Goal: Information Seeking & Learning: Learn about a topic

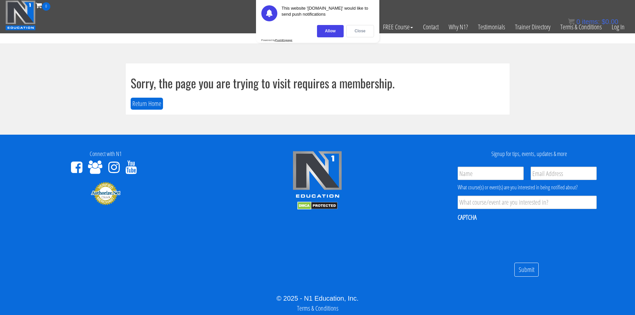
click at [355, 36] on div "Close" at bounding box center [360, 31] width 28 height 12
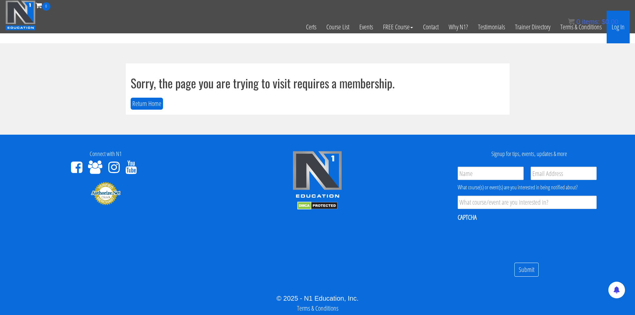
click at [615, 28] on link "Log In" at bounding box center [617, 27] width 23 height 33
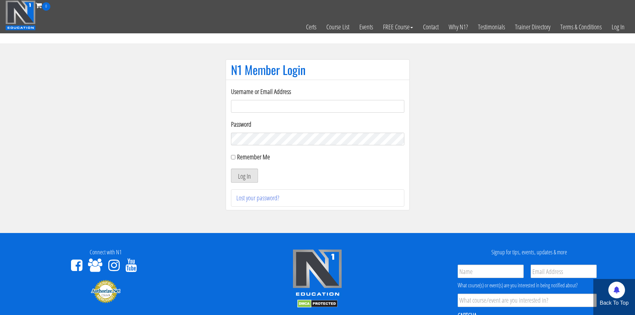
click at [238, 180] on button "Log In" at bounding box center [244, 176] width 27 height 14
click at [234, 159] on input "Remember Me" at bounding box center [233, 157] width 4 height 4
checkbox input "true"
click at [243, 175] on button "Log In" at bounding box center [244, 176] width 27 height 14
click at [254, 105] on input "Username or Email Address" at bounding box center [317, 106] width 173 height 13
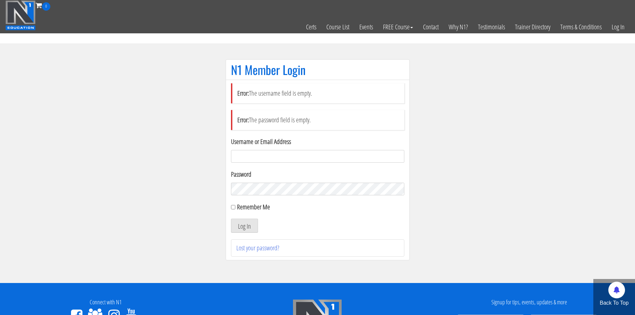
click at [248, 161] on input "Username or Email Address" at bounding box center [317, 156] width 173 height 13
type input "[EMAIL_ADDRESS][DOMAIN_NAME]"
click at [249, 225] on button "Log In" at bounding box center [244, 226] width 27 height 14
click at [237, 228] on button "Log In" at bounding box center [244, 226] width 27 height 14
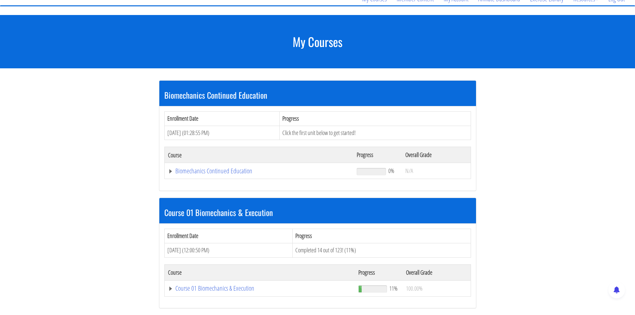
scroll to position [67, 0]
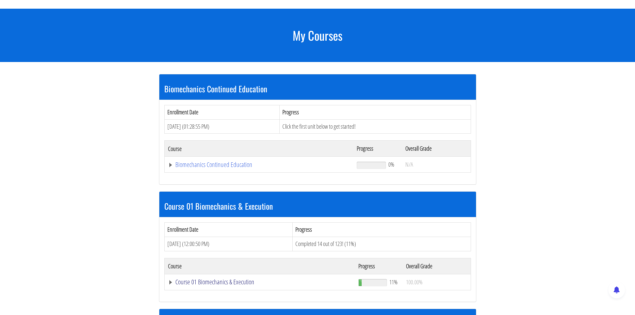
click at [221, 168] on link "Course 01 Biomechanics & Execution" at bounding box center [259, 164] width 182 height 7
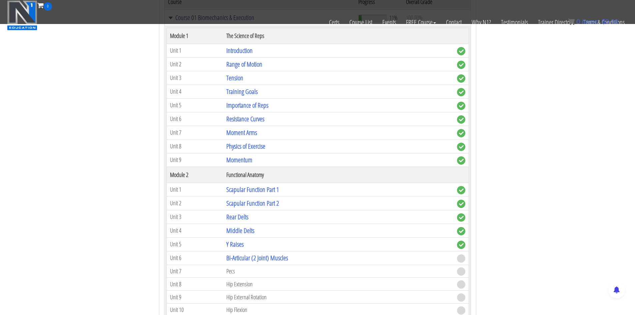
scroll to position [300, 0]
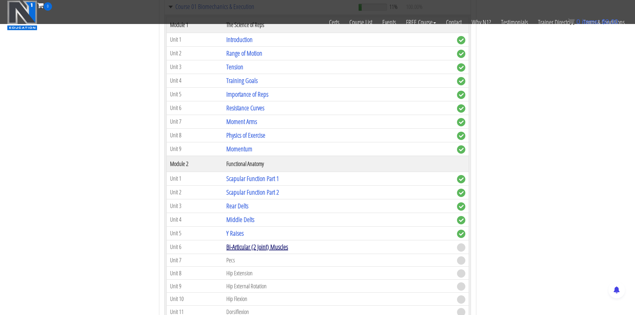
click at [244, 248] on link "Bi-Articular (2 Joint) Muscles" at bounding box center [257, 246] width 62 height 9
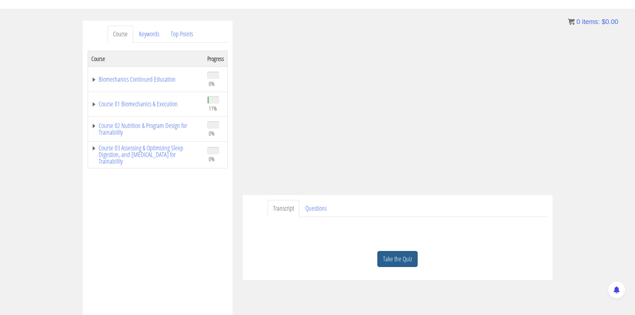
click at [395, 265] on link "Take the Quiz" at bounding box center [397, 259] width 40 height 16
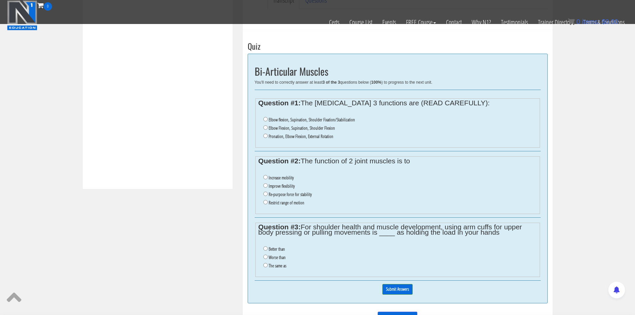
scroll to position [233, 0]
click at [342, 119] on label "Elbow flexion, Supination, Shoulder Fixation/Stabilization" at bounding box center [312, 118] width 86 height 5
click at [268, 119] on input "Elbow flexion, Supination, Shoulder Fixation/Stabilization" at bounding box center [265, 118] width 4 height 4
radio input "true"
click at [306, 194] on label "Re-purpose force for stability" at bounding box center [290, 193] width 43 height 5
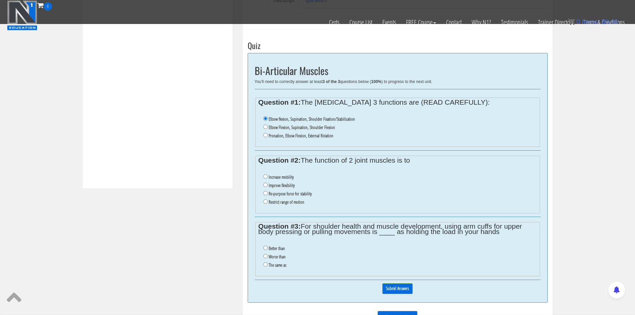
click at [268, 194] on input "Re-purpose force for stability" at bounding box center [265, 193] width 4 height 4
radio input "true"
click at [279, 248] on label "Better than" at bounding box center [277, 248] width 16 height 5
click at [274, 247] on label "Better than" at bounding box center [277, 248] width 16 height 5
click at [268, 247] on input "Better than" at bounding box center [265, 248] width 4 height 4
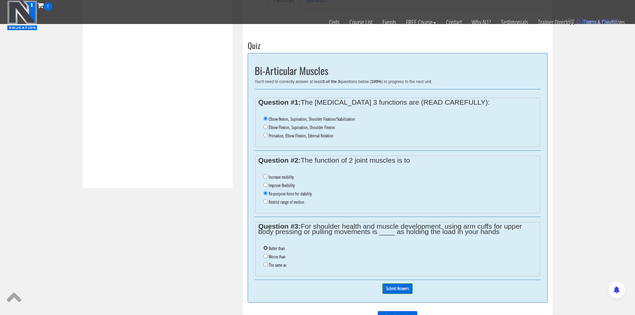
radio input "true"
click at [396, 286] on input "Submit Answers" at bounding box center [397, 288] width 30 height 10
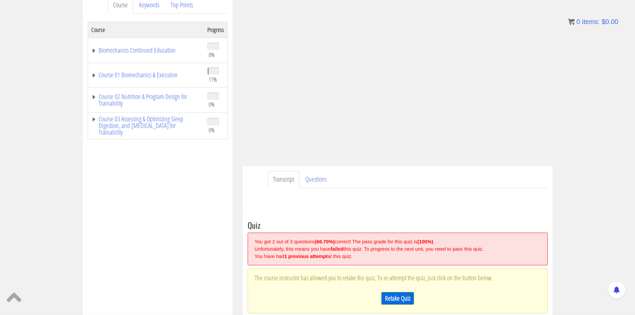
scroll to position [162, 0]
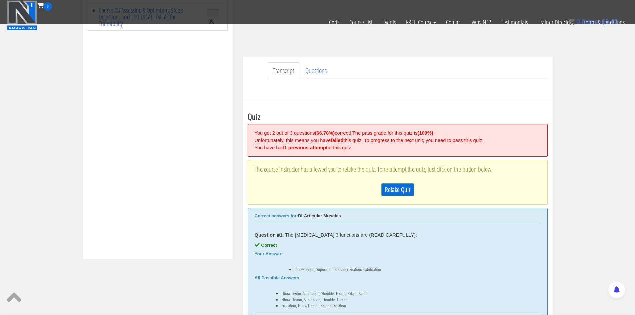
click at [395, 301] on li "Elbow Flexion, Supination, Shoulder Flexion" at bounding box center [404, 299] width 246 height 5
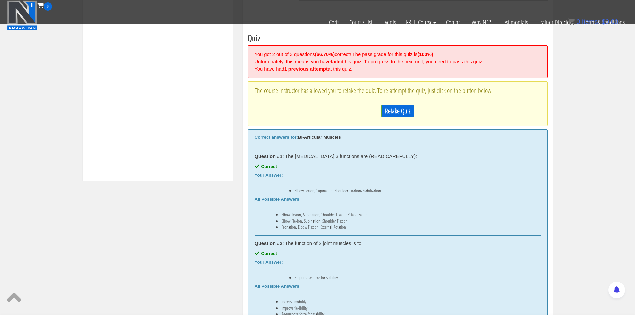
scroll to position [262, 0]
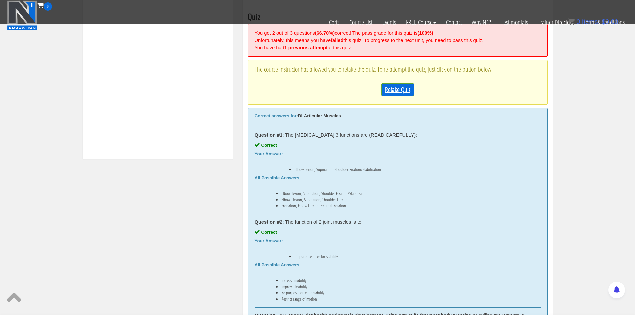
click at [393, 92] on link "Retake Quiz" at bounding box center [397, 89] width 33 height 13
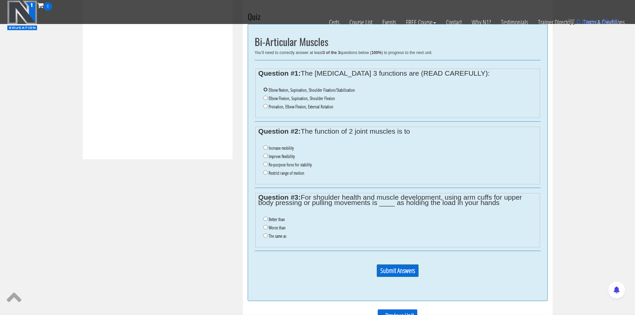
click at [265, 91] on input "Elbow flexion, Supination, Shoulder Fixation/Stabilization" at bounding box center [265, 89] width 4 height 4
radio input "true"
click at [266, 165] on input "Re-purpose force for stability" at bounding box center [265, 164] width 4 height 4
radio input "true"
click at [264, 228] on input "Worse than" at bounding box center [265, 227] width 4 height 4
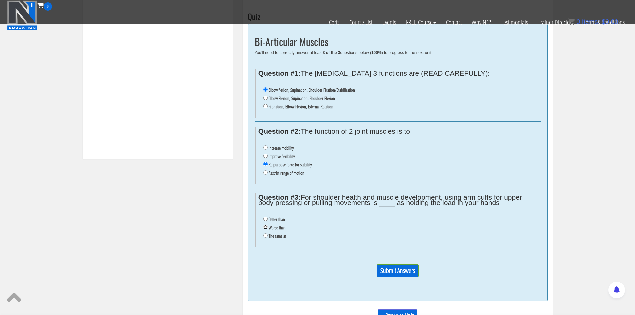
radio input "true"
click at [391, 276] on input "Submit Answers" at bounding box center [398, 270] width 42 height 13
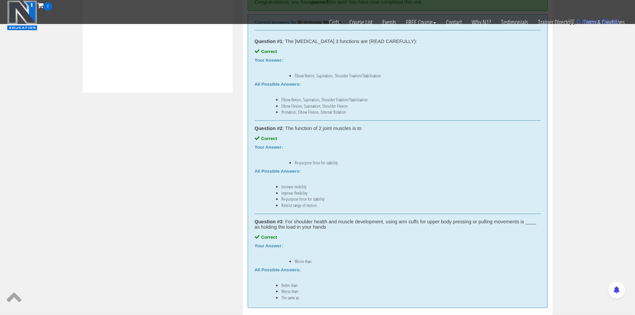
scroll to position [353, 0]
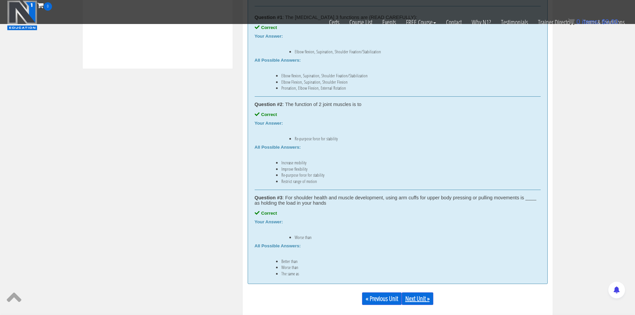
click at [422, 297] on link "Next Unit »" at bounding box center [418, 298] width 32 height 13
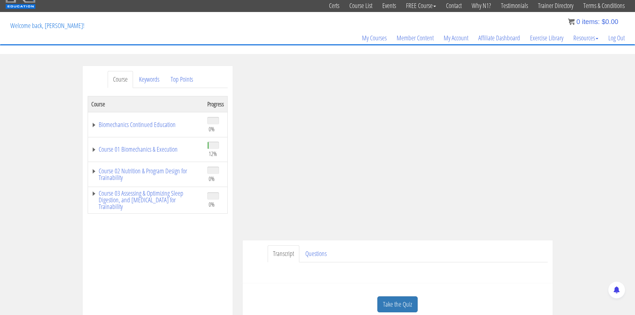
scroll to position [100, 0]
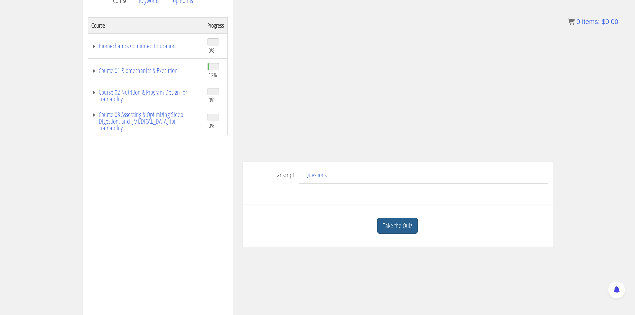
click at [402, 227] on link "Take the Quiz" at bounding box center [397, 226] width 40 height 16
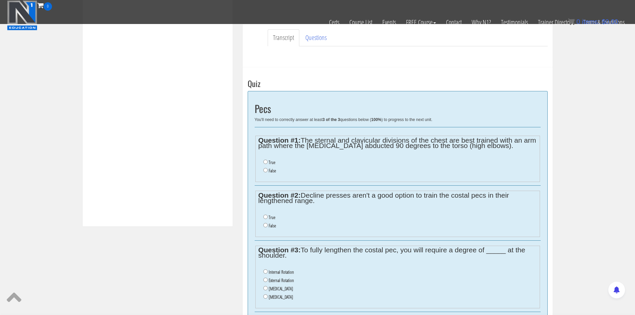
scroll to position [200, 0]
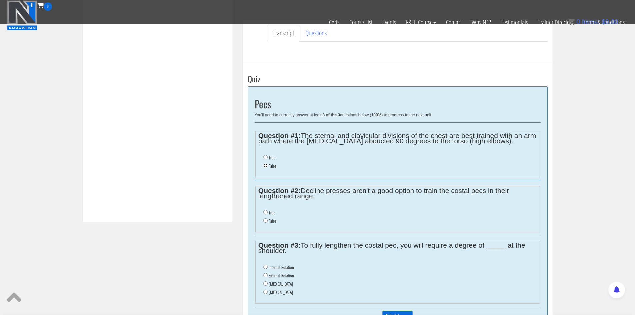
click at [265, 167] on input "False" at bounding box center [265, 165] width 4 height 4
radio input "true"
click at [266, 213] on input "True" at bounding box center [265, 212] width 4 height 4
radio input "true"
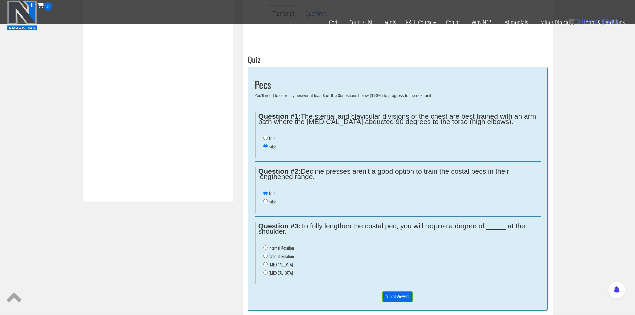
scroll to position [233, 0]
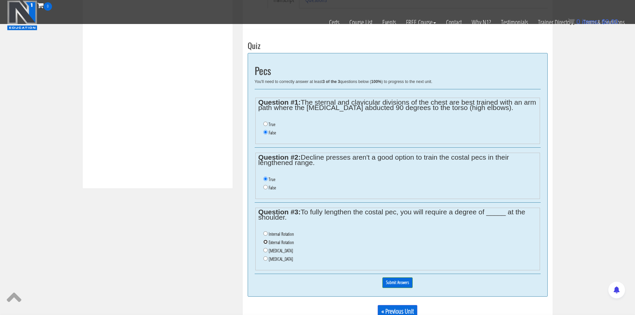
click at [266, 243] on input "External Rotation" at bounding box center [265, 242] width 4 height 4
radio input "true"
click at [394, 284] on input "Submit Answers" at bounding box center [397, 282] width 30 height 10
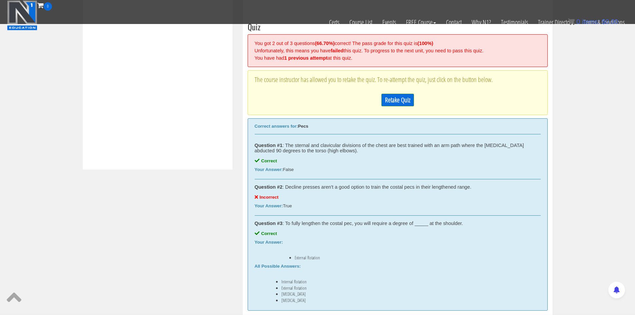
scroll to position [253, 0]
drag, startPoint x: 399, startPoint y: 103, endPoint x: 393, endPoint y: 102, distance: 6.3
click at [399, 103] on link "Retake Quiz" at bounding box center [397, 99] width 33 height 13
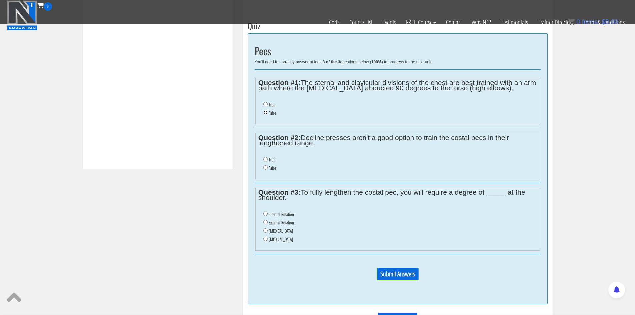
drag, startPoint x: 264, startPoint y: 111, endPoint x: 266, endPoint y: 124, distance: 13.1
click at [264, 111] on input "False" at bounding box center [265, 112] width 4 height 4
radio input "true"
click at [265, 161] on input "True" at bounding box center [265, 159] width 4 height 4
radio input "true"
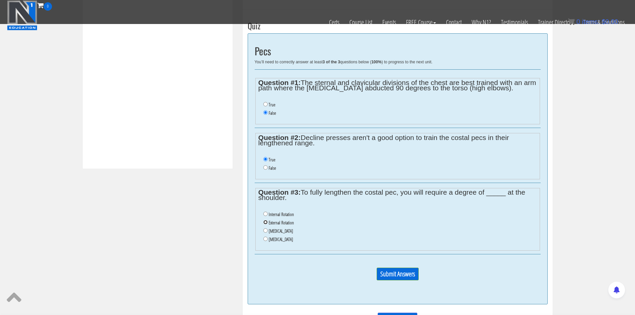
click at [266, 223] on input "External Rotation" at bounding box center [265, 222] width 4 height 4
radio input "true"
click at [384, 274] on input "Submit Answers" at bounding box center [398, 274] width 42 height 13
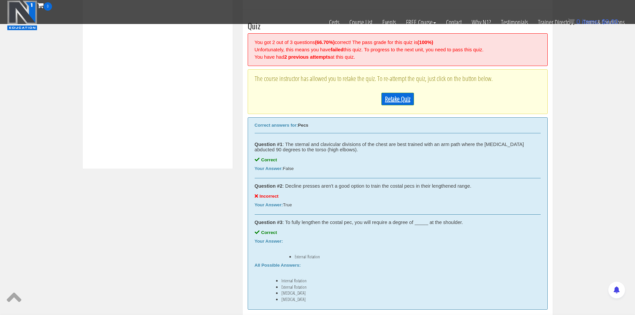
click at [402, 103] on link "Retake Quiz" at bounding box center [397, 99] width 33 height 13
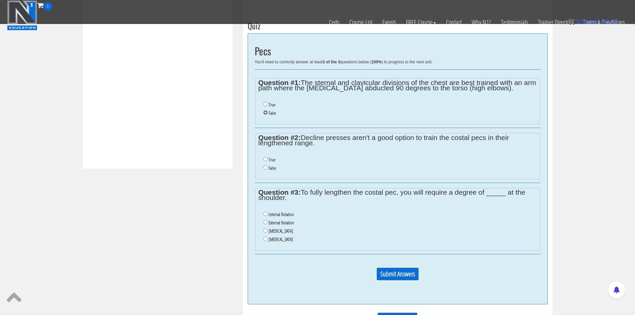
click at [266, 113] on input "False" at bounding box center [265, 112] width 4 height 4
radio input "true"
click at [265, 168] on input "False" at bounding box center [265, 167] width 4 height 4
radio input "true"
click at [265, 160] on input "True" at bounding box center [265, 159] width 4 height 4
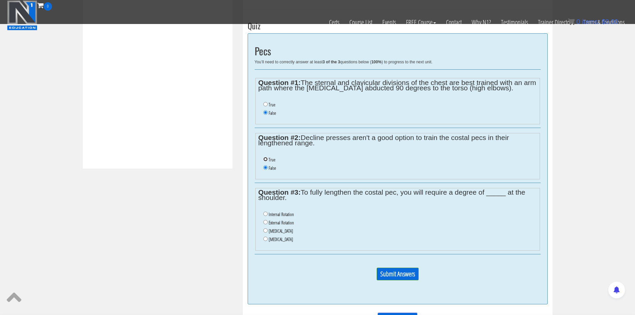
radio input "true"
click at [265, 224] on input "External Rotation" at bounding box center [265, 222] width 4 height 4
radio input "true"
click at [385, 276] on input "Submit Answers" at bounding box center [398, 274] width 42 height 13
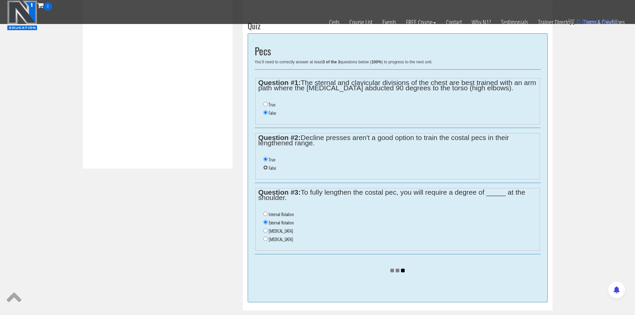
click at [264, 169] on input "False" at bounding box center [265, 167] width 4 height 4
radio input "true"
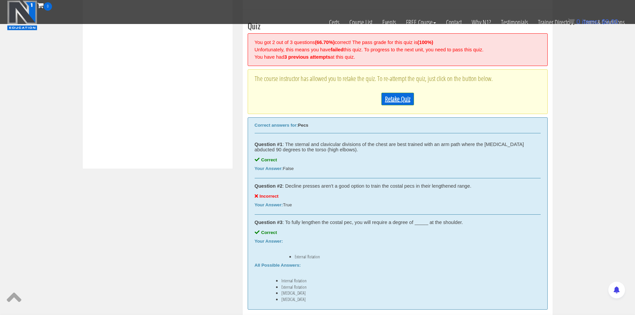
click at [387, 101] on link "Retake Quiz" at bounding box center [397, 99] width 33 height 13
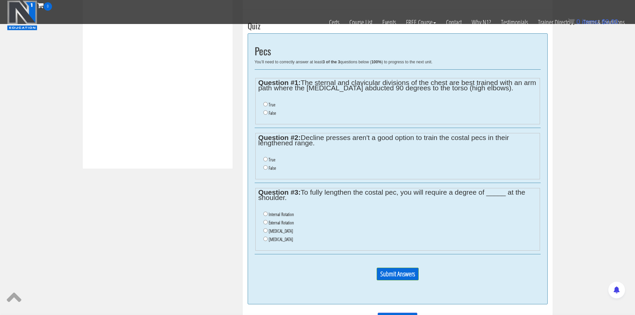
click at [267, 113] on li "False" at bounding box center [399, 113] width 273 height 8
click at [266, 112] on input "False" at bounding box center [265, 112] width 4 height 4
radio input "true"
click at [267, 167] on input "False" at bounding box center [265, 167] width 4 height 4
radio input "true"
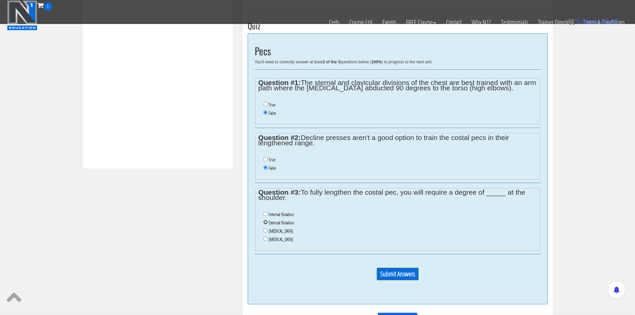
click at [265, 223] on input "External Rotation" at bounding box center [265, 222] width 4 height 4
radio input "true"
click at [393, 278] on input "Submit Answers" at bounding box center [398, 274] width 42 height 13
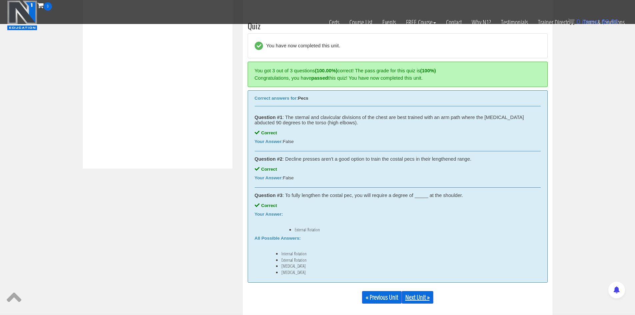
click at [415, 296] on link "Next Unit »" at bounding box center [418, 297] width 32 height 13
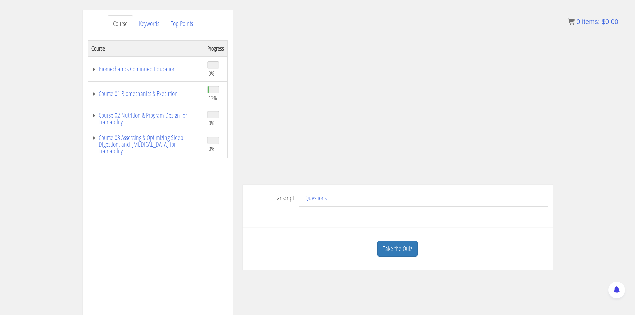
scroll to position [100, 0]
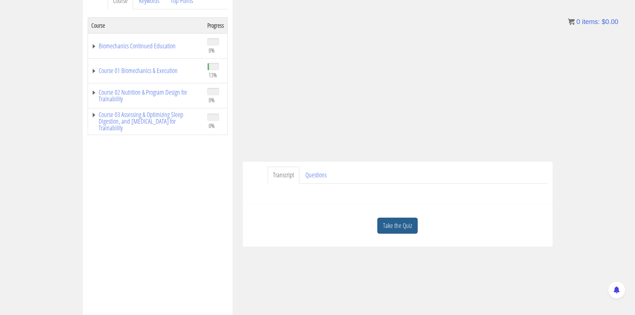
click at [391, 226] on link "Take the Quiz" at bounding box center [397, 226] width 40 height 16
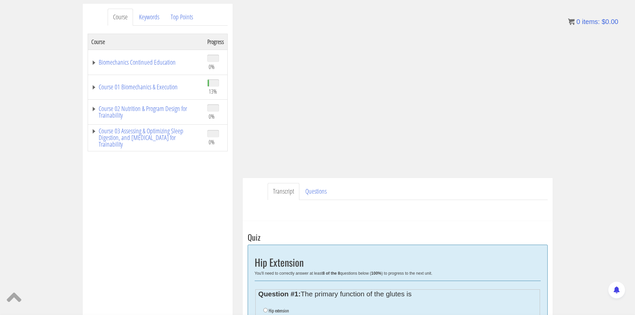
scroll to position [134, 0]
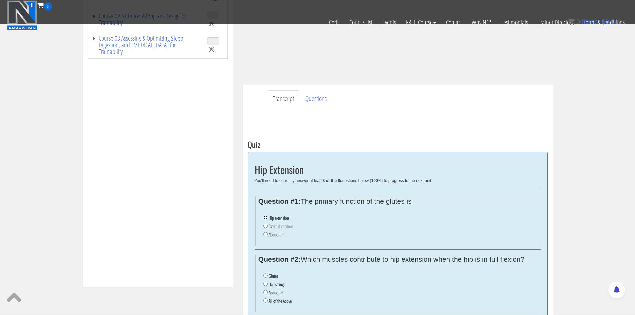
click at [264, 218] on input "Hip extension" at bounding box center [265, 217] width 4 height 4
radio input "true"
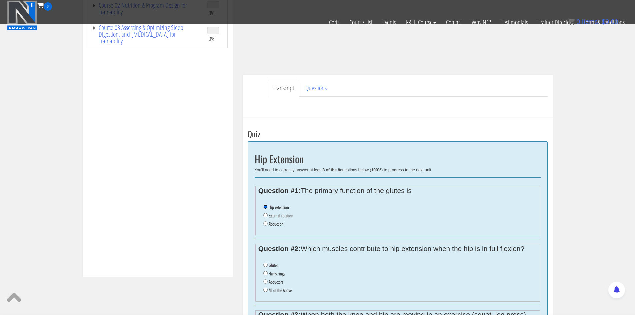
scroll to position [168, 0]
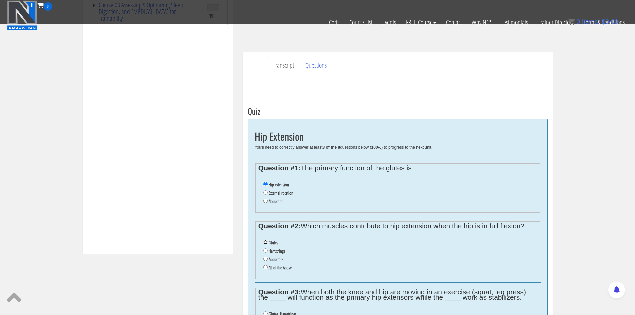
click at [266, 242] on input "Glutes" at bounding box center [265, 242] width 4 height 4
radio input "true"
click at [265, 268] on input "All of the Above" at bounding box center [265, 267] width 4 height 4
radio input "true"
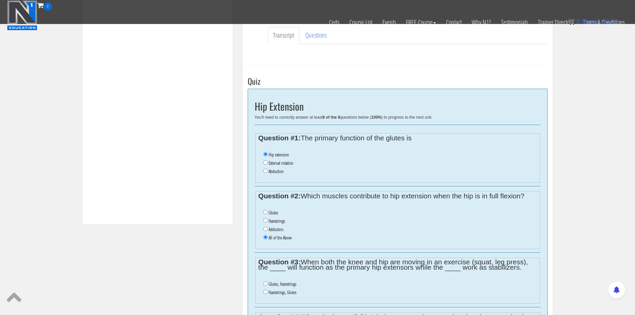
scroll to position [277, 0]
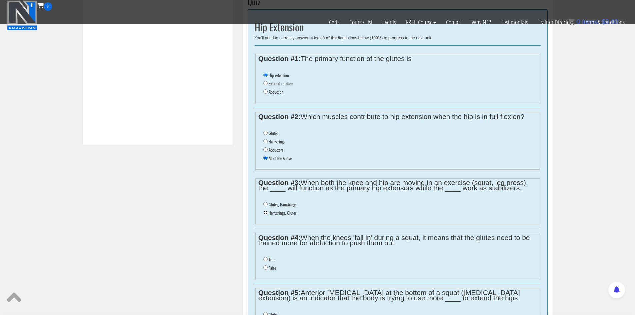
click at [265, 213] on input "Hamstrings, Glutes" at bounding box center [265, 212] width 4 height 4
radio input "true"
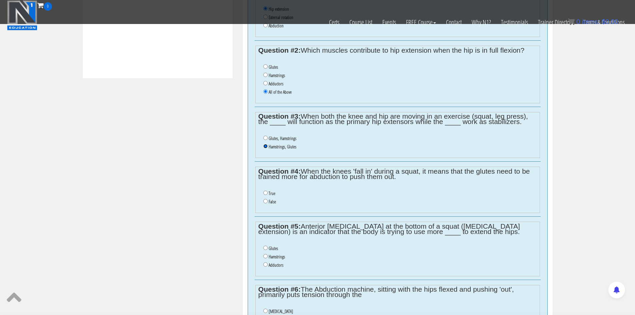
scroll to position [344, 0]
click at [266, 194] on input "True" at bounding box center [265, 192] width 4 height 4
radio input "true"
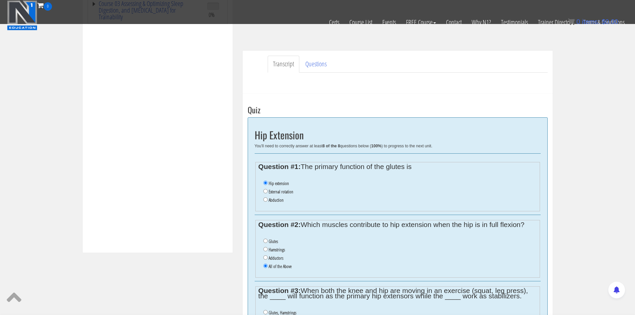
scroll to position [286, 0]
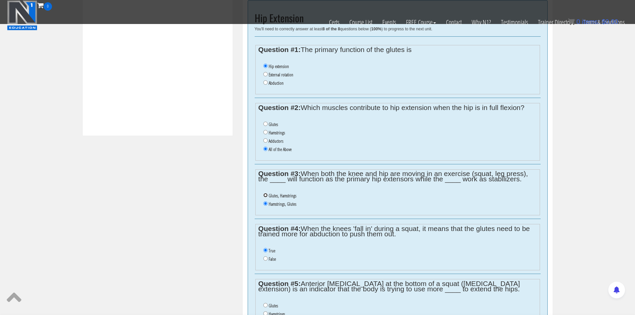
click at [265, 196] on input "Glutes, Hamstrings" at bounding box center [265, 195] width 4 height 4
radio input "true"
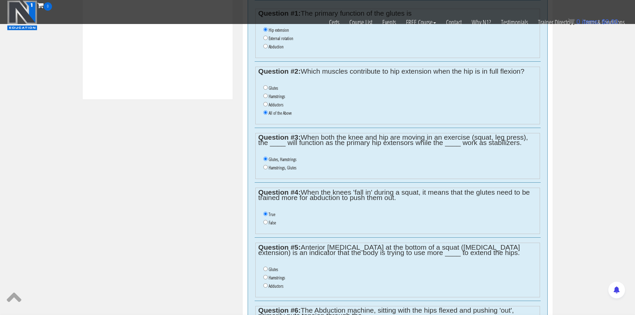
scroll to position [376, 0]
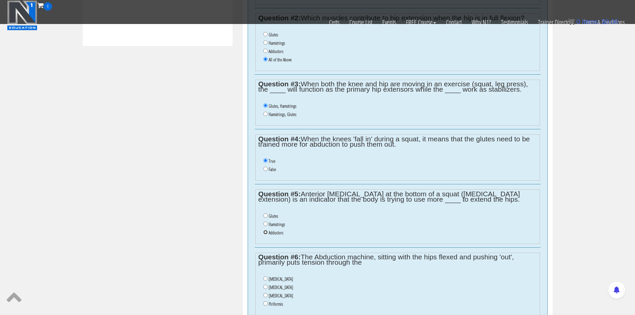
click at [264, 233] on input "Adductors" at bounding box center [265, 232] width 4 height 4
radio input "true"
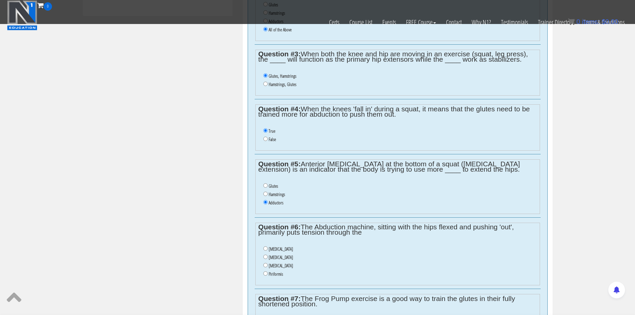
scroll to position [409, 0]
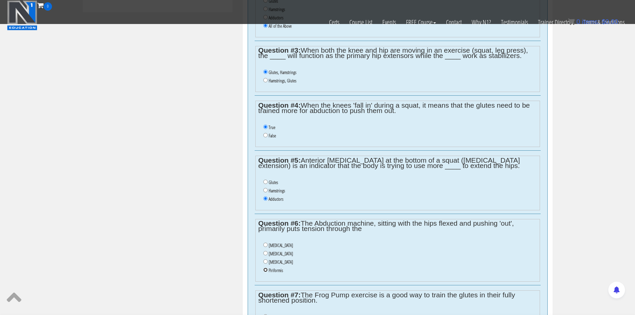
click at [266, 270] on input "Piriformis" at bounding box center [265, 270] width 4 height 4
radio input "true"
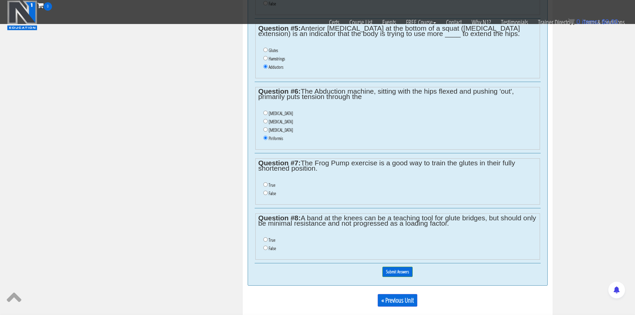
scroll to position [543, 0]
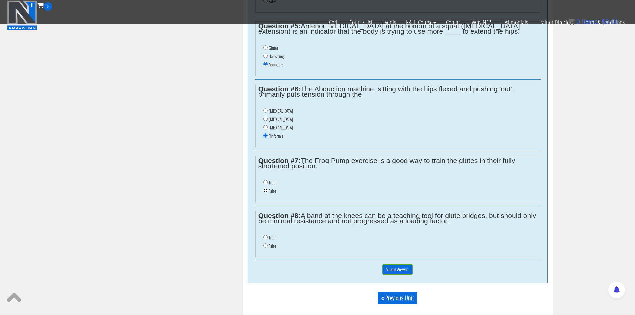
click at [266, 193] on input "False" at bounding box center [265, 190] width 4 height 4
radio input "true"
click at [266, 236] on input "True" at bounding box center [265, 237] width 4 height 4
radio input "true"
drag, startPoint x: 397, startPoint y: 272, endPoint x: 393, endPoint y: 271, distance: 3.7
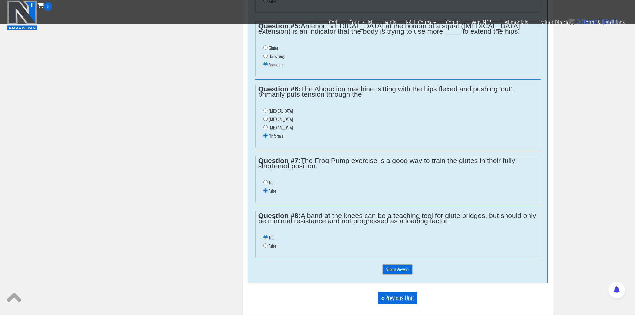
click at [397, 272] on input "Submit Answers" at bounding box center [397, 269] width 30 height 10
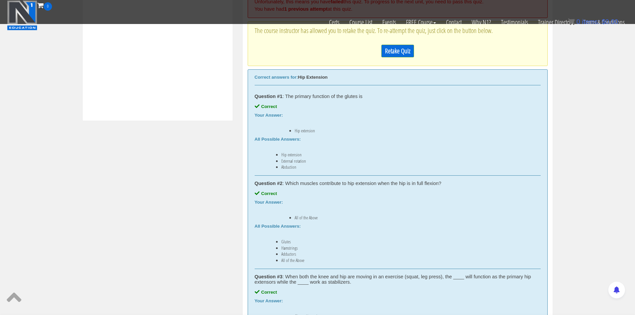
scroll to position [234, 0]
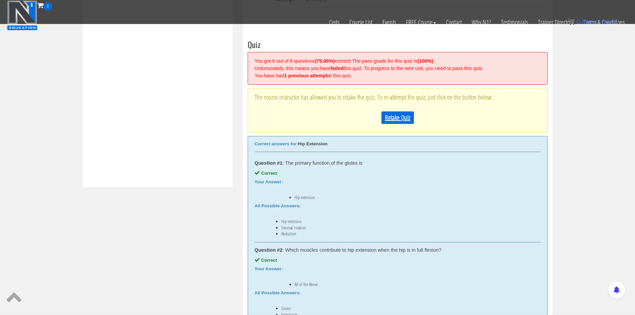
click at [388, 121] on link "Retake Quiz" at bounding box center [397, 117] width 33 height 13
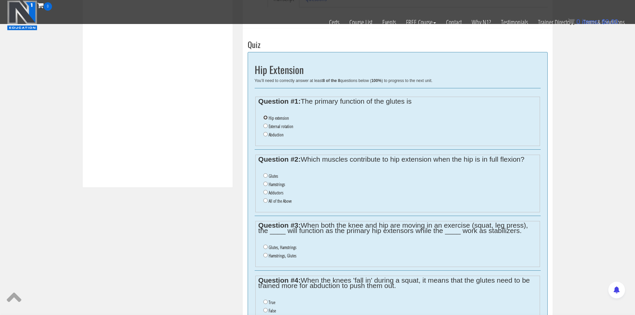
click at [264, 119] on input "Hip extension" at bounding box center [265, 117] width 4 height 4
radio input "true"
click at [264, 200] on input "All of the Above" at bounding box center [265, 200] width 4 height 4
radio input "true"
click at [264, 248] on input "Glutes, Hamstrings" at bounding box center [265, 247] width 4 height 4
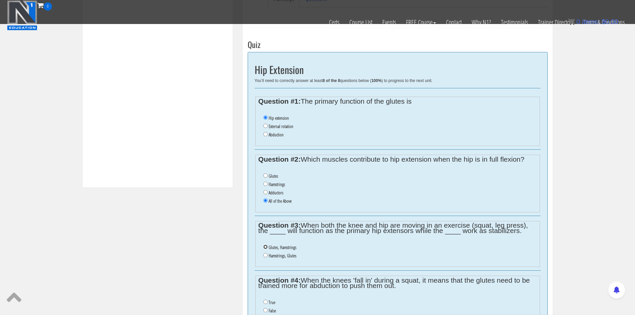
radio input "true"
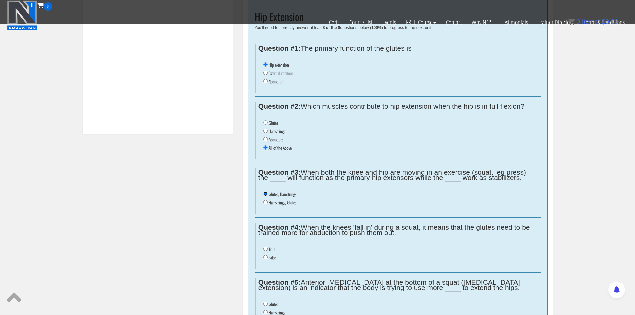
scroll to position [334, 0]
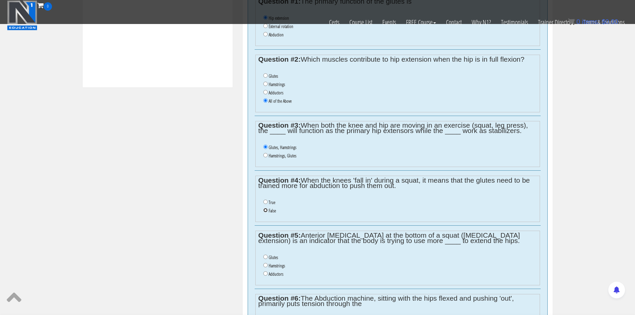
click at [267, 211] on input "False" at bounding box center [265, 210] width 4 height 4
radio input "true"
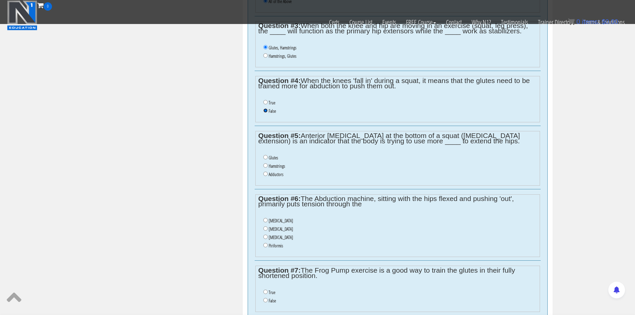
scroll to position [434, 0]
click at [266, 167] on input "Hamstrings" at bounding box center [265, 165] width 4 height 4
radio input "true"
click at [263, 245] on input "Piriformis" at bounding box center [265, 245] width 4 height 4
radio input "true"
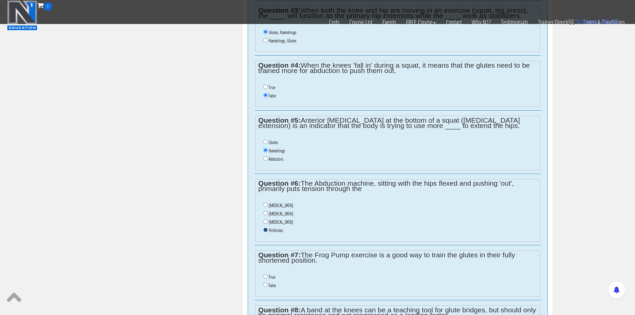
scroll to position [501, 0]
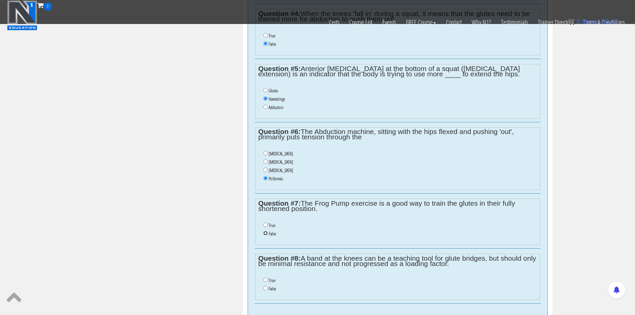
click at [264, 232] on input "False" at bounding box center [265, 233] width 4 height 4
radio input "true"
click at [265, 281] on input "True" at bounding box center [265, 280] width 4 height 4
radio input "true"
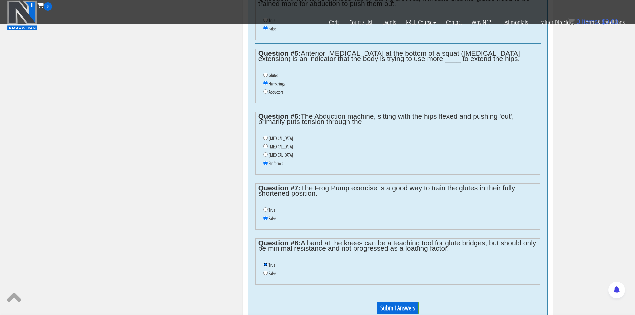
scroll to position [567, 0]
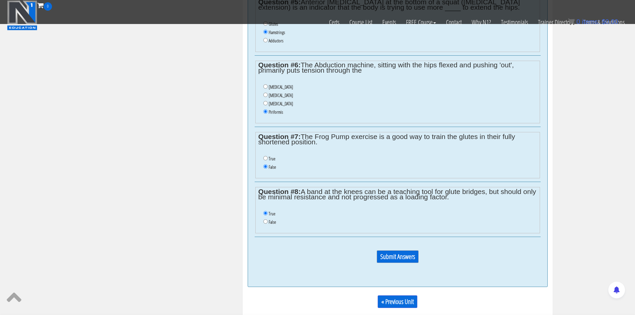
click at [398, 261] on input "Submit Answers" at bounding box center [398, 256] width 42 height 13
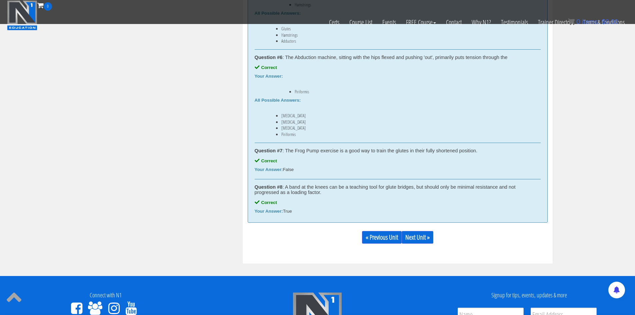
scroll to position [786, 0]
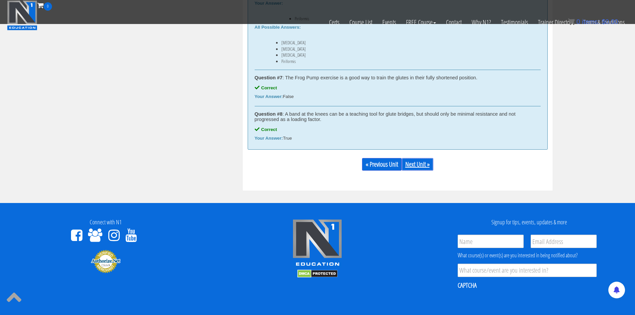
drag, startPoint x: 423, startPoint y: 166, endPoint x: 343, endPoint y: 165, distance: 80.6
click at [423, 166] on link "Next Unit »" at bounding box center [418, 164] width 32 height 13
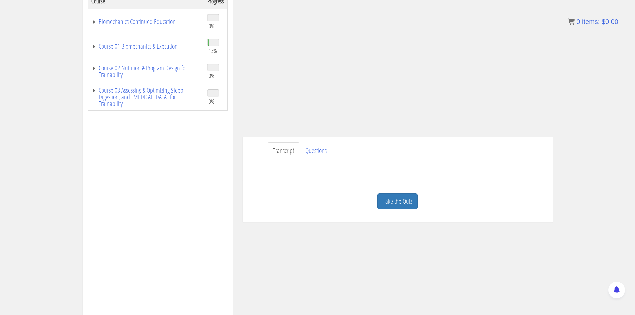
scroll to position [133, 0]
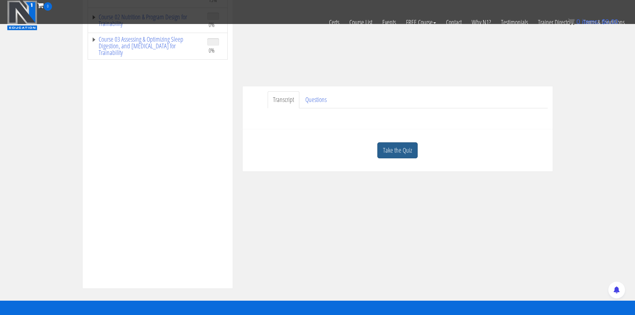
click at [393, 155] on link "Take the Quiz" at bounding box center [397, 150] width 40 height 16
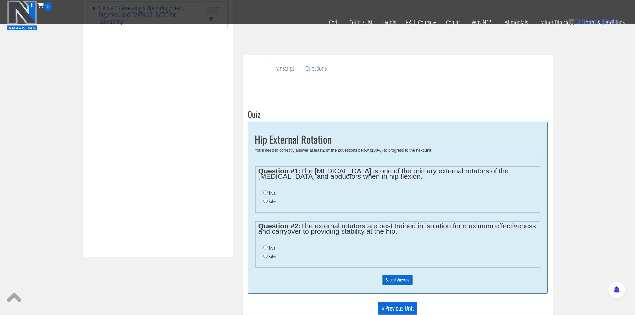
scroll to position [170, 0]
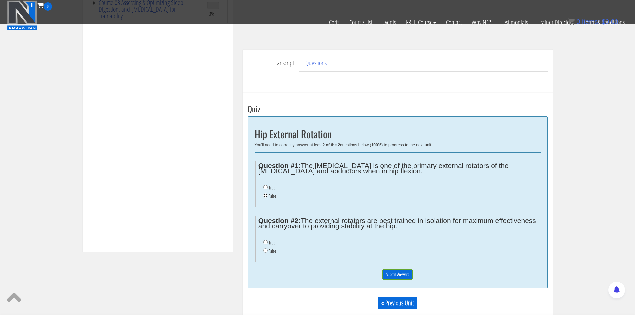
click at [264, 195] on input "False" at bounding box center [265, 195] width 4 height 4
radio input "true"
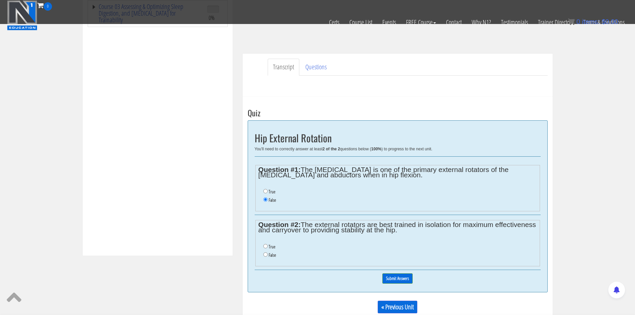
scroll to position [188, 0]
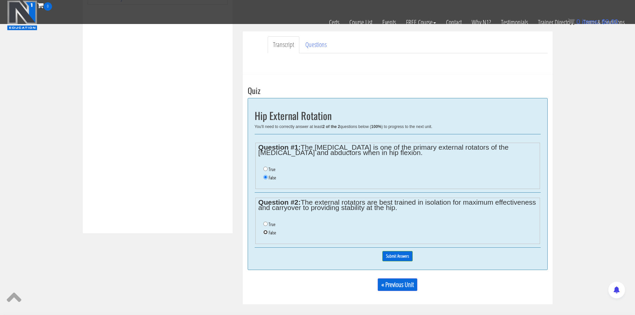
click at [264, 233] on input "False" at bounding box center [265, 232] width 4 height 4
radio input "true"
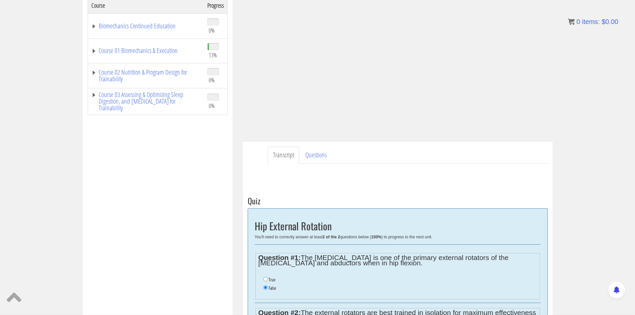
scroll to position [264, 0]
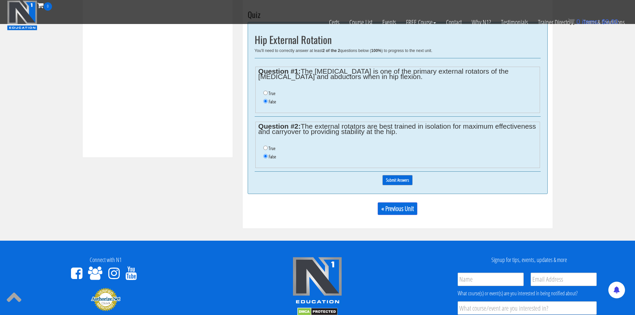
click at [400, 182] on input "Submit Answers" at bounding box center [397, 180] width 30 height 10
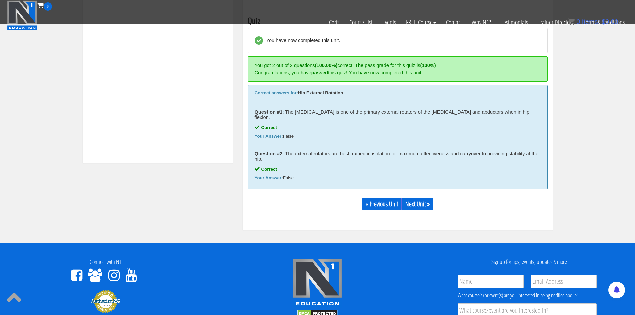
scroll to position [253, 0]
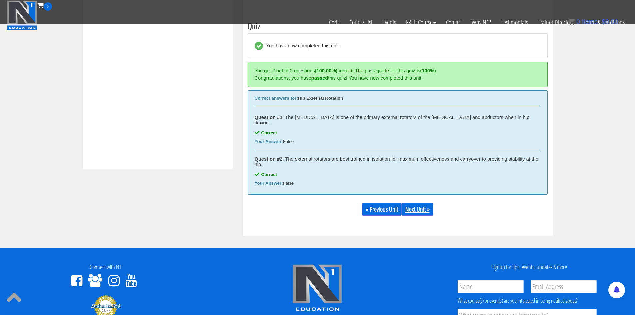
click at [409, 204] on link "Next Unit »" at bounding box center [418, 209] width 32 height 13
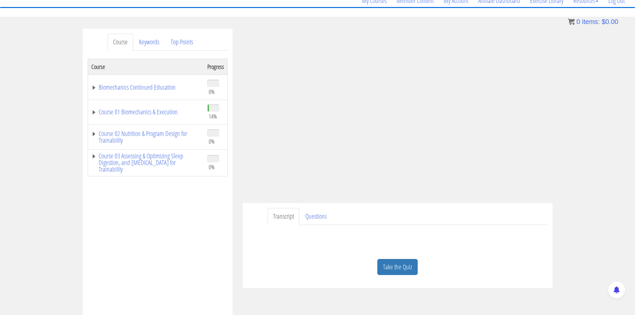
scroll to position [67, 0]
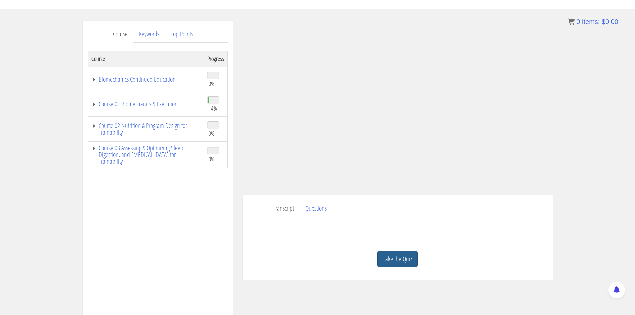
click at [393, 260] on link "Take the Quiz" at bounding box center [397, 259] width 40 height 16
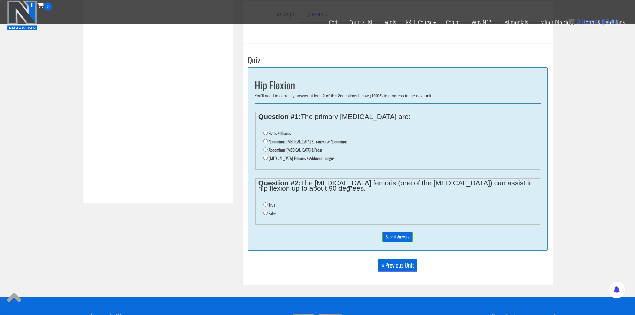
scroll to position [233, 0]
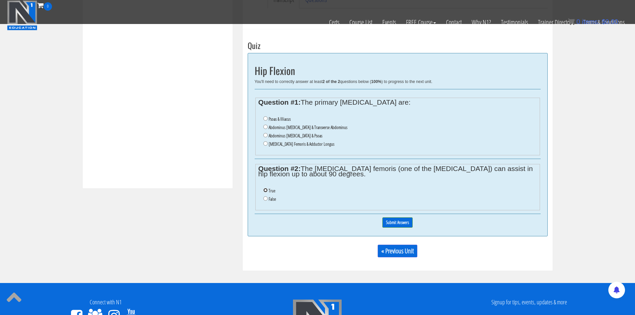
click at [263, 191] on input "True" at bounding box center [265, 190] width 4 height 4
radio input "true"
click at [265, 143] on input "Rectus Femoris & Adductor Longus" at bounding box center [265, 143] width 4 height 4
radio input "true"
click at [396, 222] on input "Submit Answers" at bounding box center [397, 222] width 30 height 10
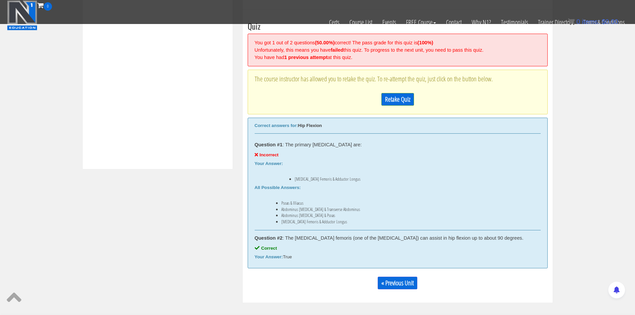
scroll to position [253, 0]
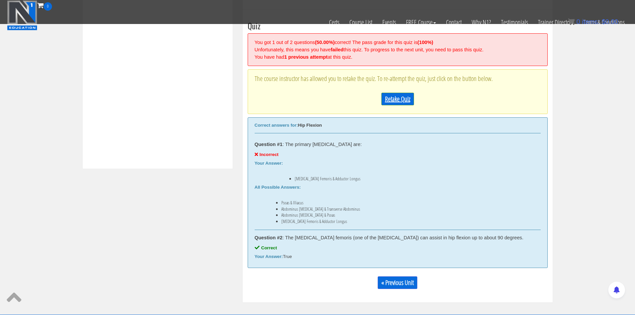
click at [391, 101] on link "Retake Quiz" at bounding box center [397, 99] width 33 height 13
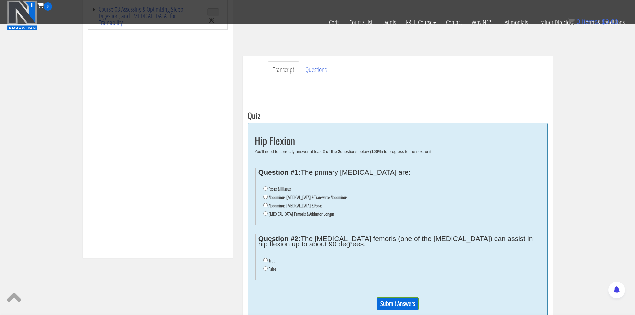
scroll to position [166, 0]
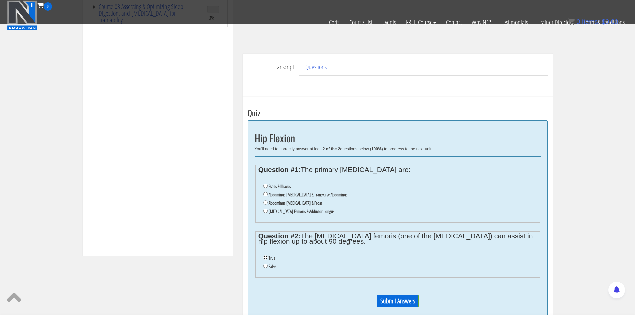
click at [265, 258] on input "True" at bounding box center [265, 257] width 4 height 4
radio input "true"
click at [265, 186] on input "Psoas & Illiacus" at bounding box center [265, 186] width 4 height 4
radio input "true"
click at [387, 300] on input "Submit Answers" at bounding box center [398, 301] width 42 height 13
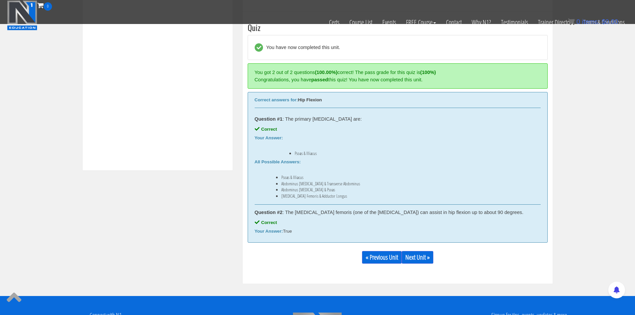
scroll to position [253, 0]
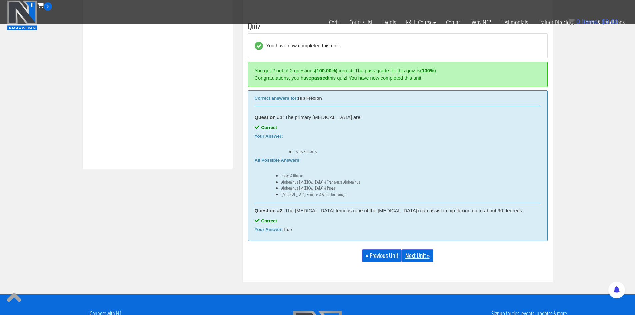
click at [419, 257] on link "Next Unit »" at bounding box center [418, 255] width 32 height 13
